Goal: Register for event/course

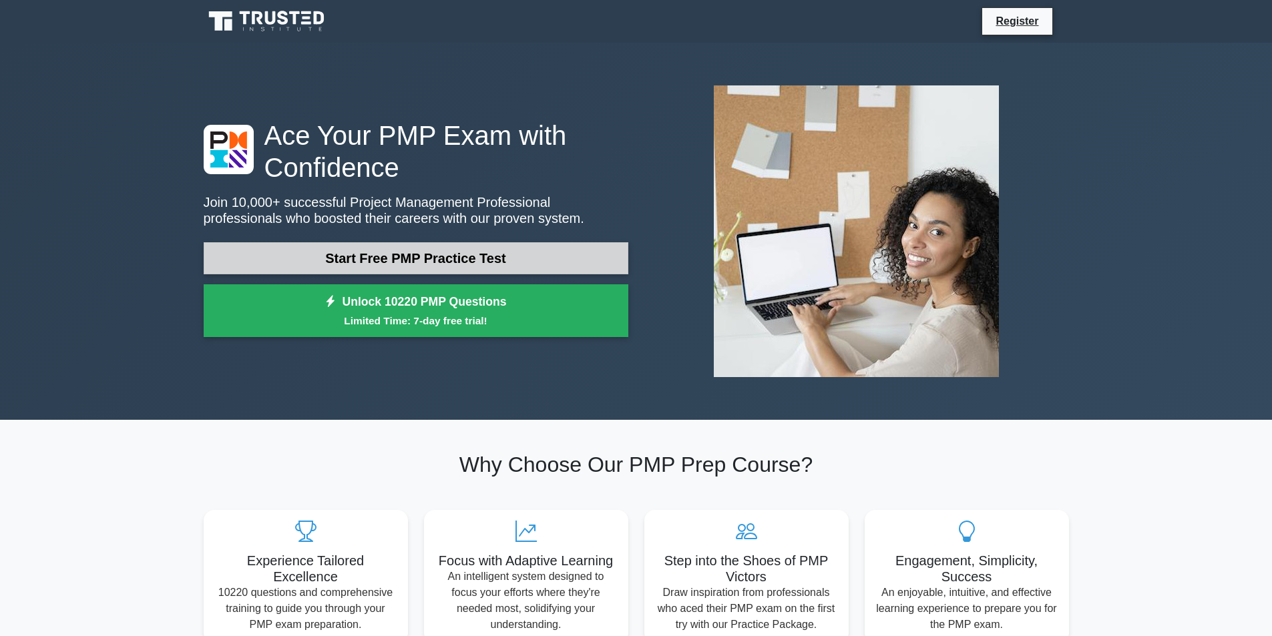
click at [338, 258] on link "Start Free PMP Practice Test" at bounding box center [416, 258] width 425 height 32
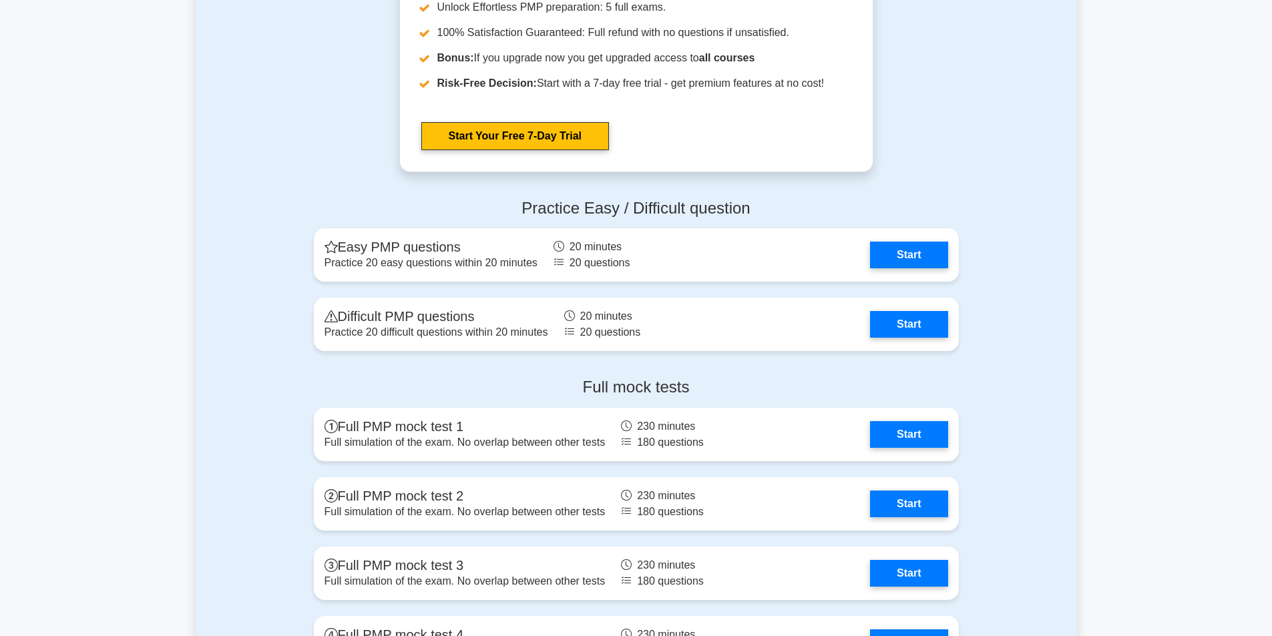
scroll to position [3471, 0]
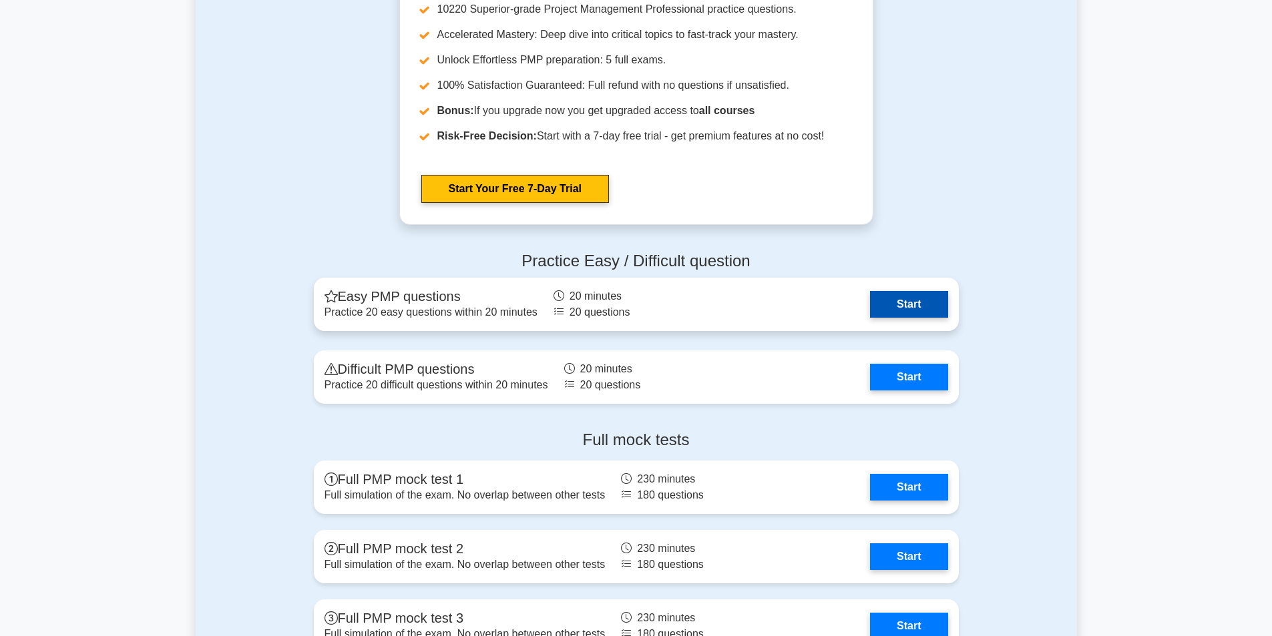
click at [920, 306] on link "Start" at bounding box center [908, 304] width 77 height 27
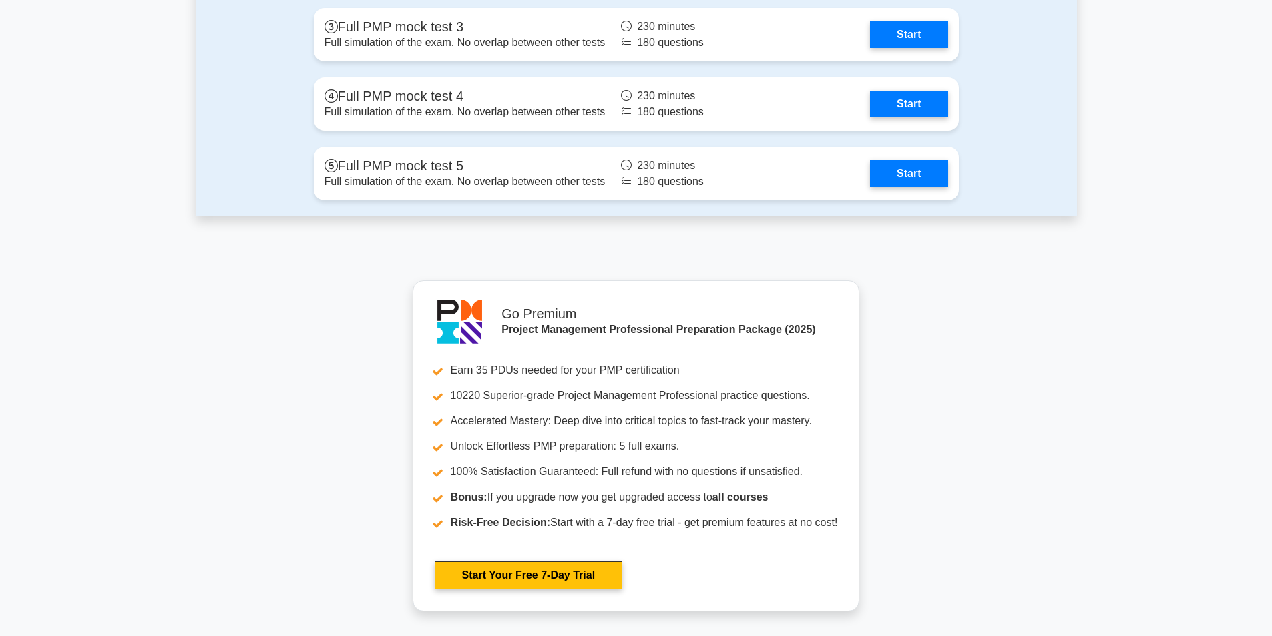
scroll to position [4072, 0]
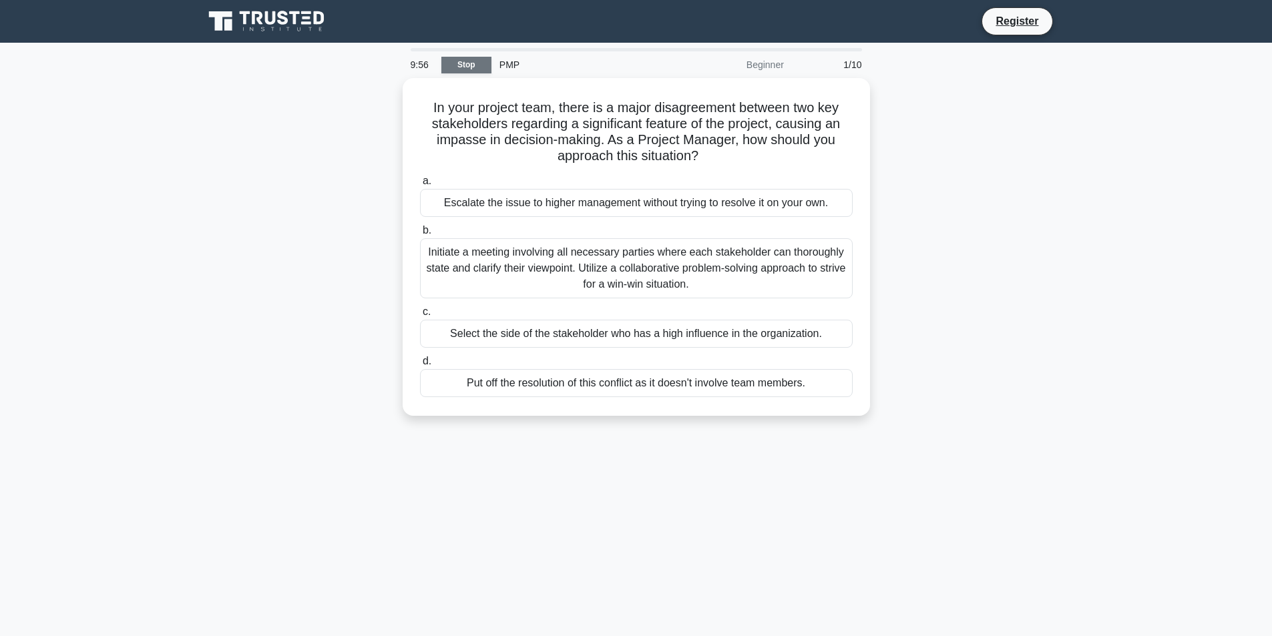
click at [466, 63] on link "Stop" at bounding box center [466, 65] width 50 height 17
